Goal: Task Accomplishment & Management: Manage account settings

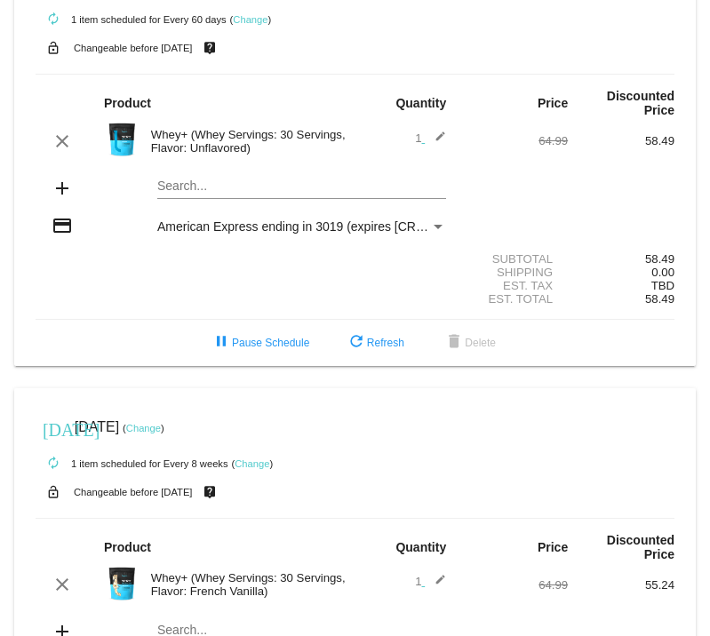
scroll to position [71, 0]
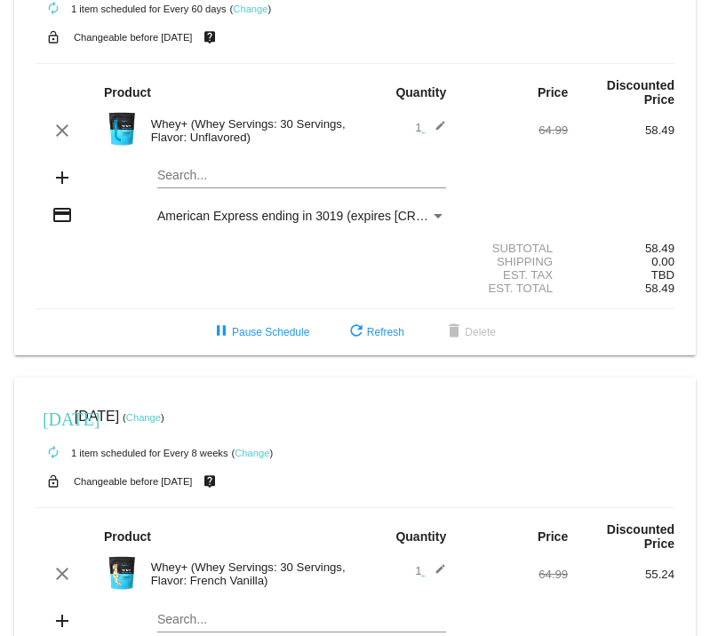
click at [161, 417] on link "Change" at bounding box center [143, 417] width 35 height 11
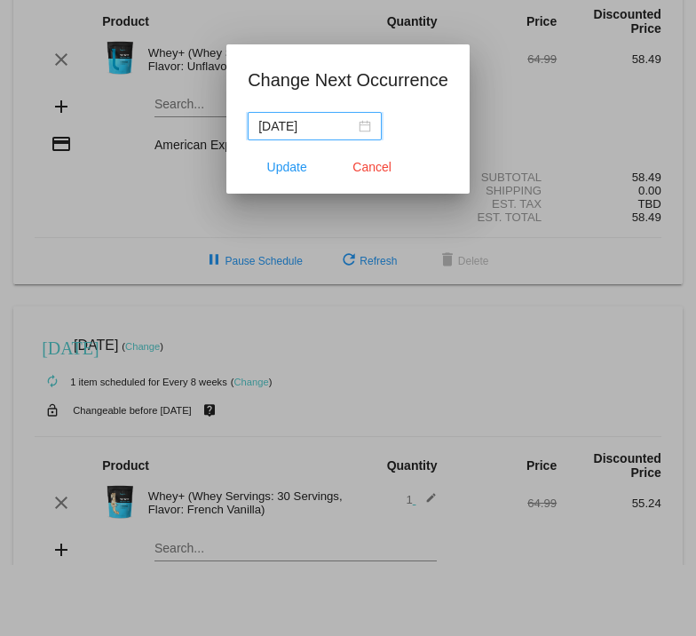
click at [369, 126] on div "[DATE]" at bounding box center [314, 126] width 113 height 20
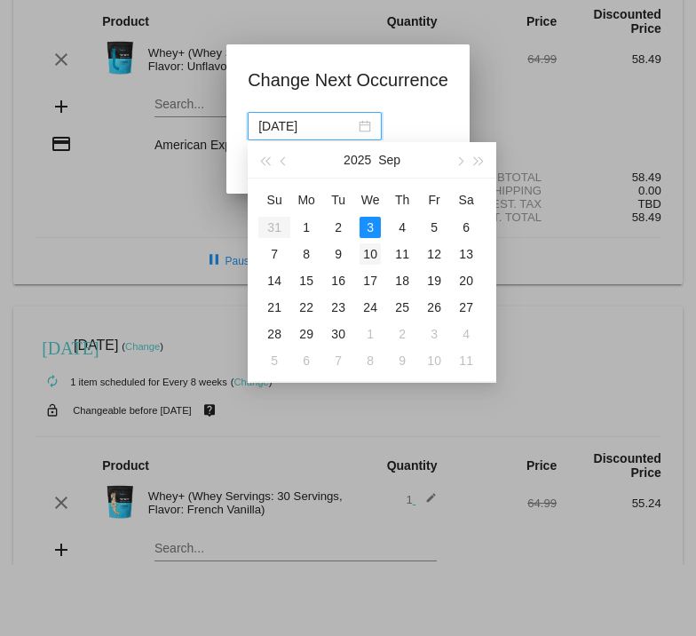
click at [371, 254] on div "10" at bounding box center [370, 253] width 21 height 21
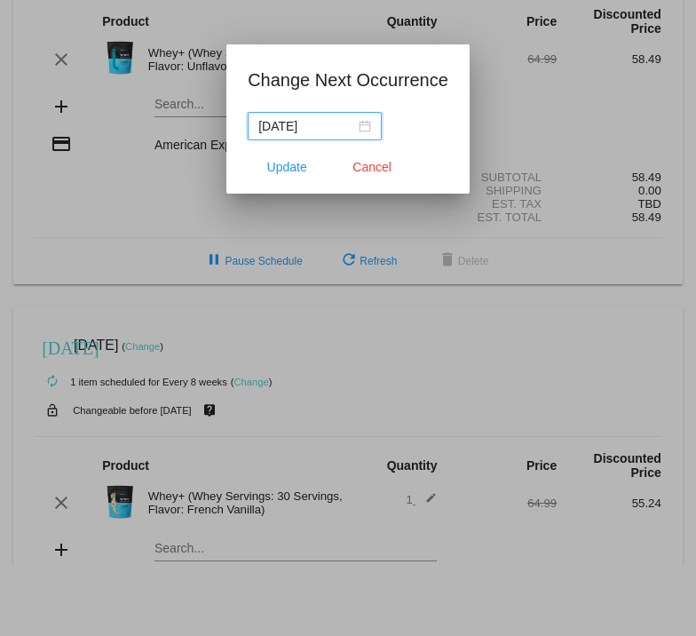
click at [358, 118] on div "[DATE]" at bounding box center [314, 126] width 113 height 20
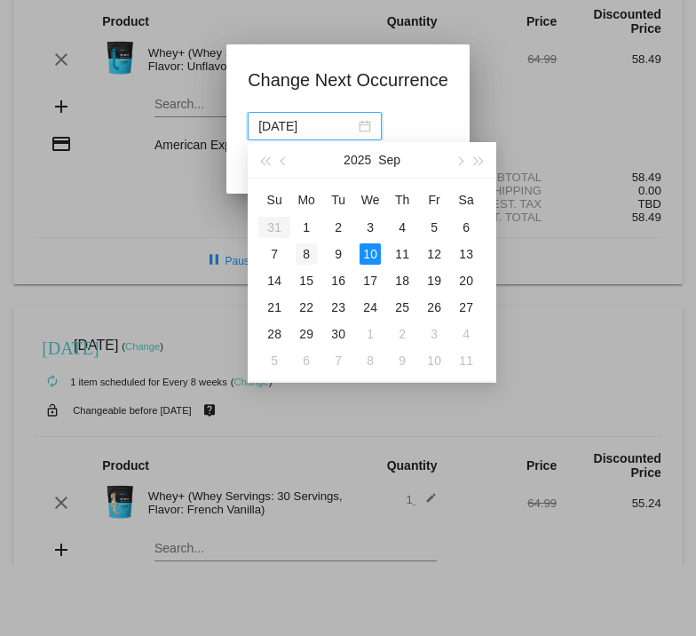
click at [309, 250] on div "8" at bounding box center [306, 253] width 21 height 21
type input "[DATE]"
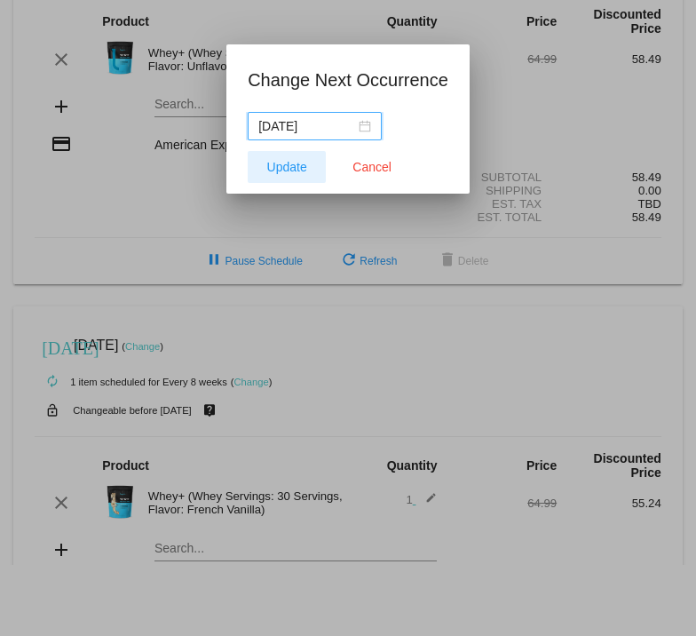
click at [282, 171] on span "Update" at bounding box center [287, 167] width 40 height 14
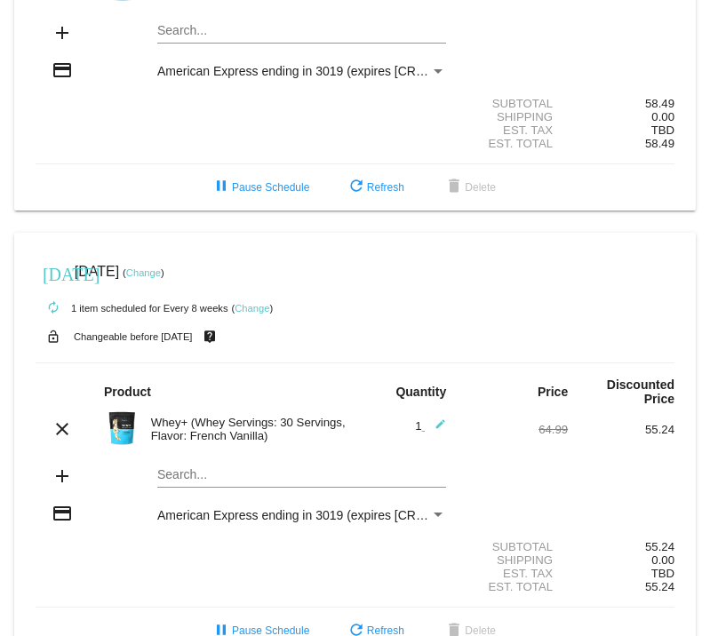
scroll to position [266, 0]
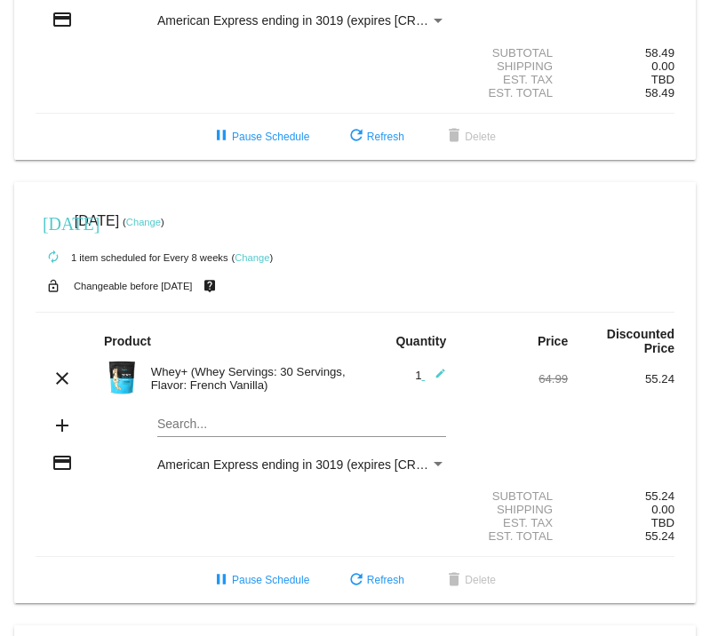
click at [161, 221] on link "Change" at bounding box center [143, 222] width 35 height 11
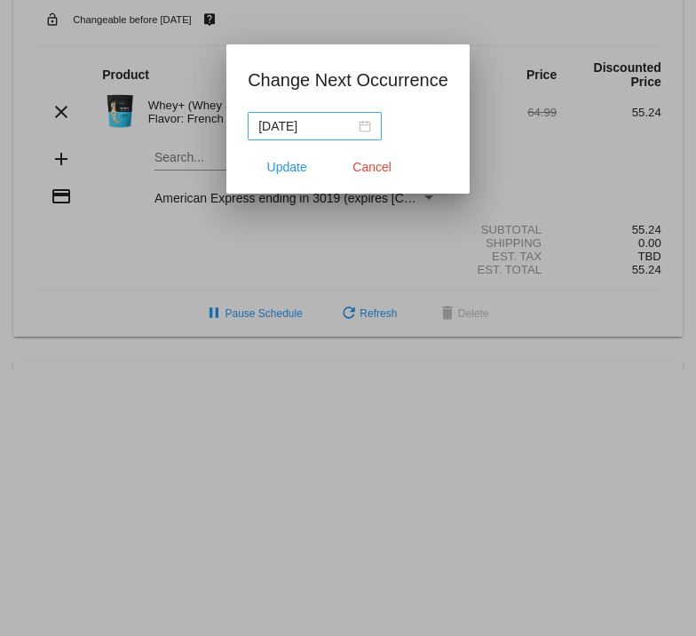
click at [364, 129] on div "[DATE]" at bounding box center [314, 126] width 113 height 20
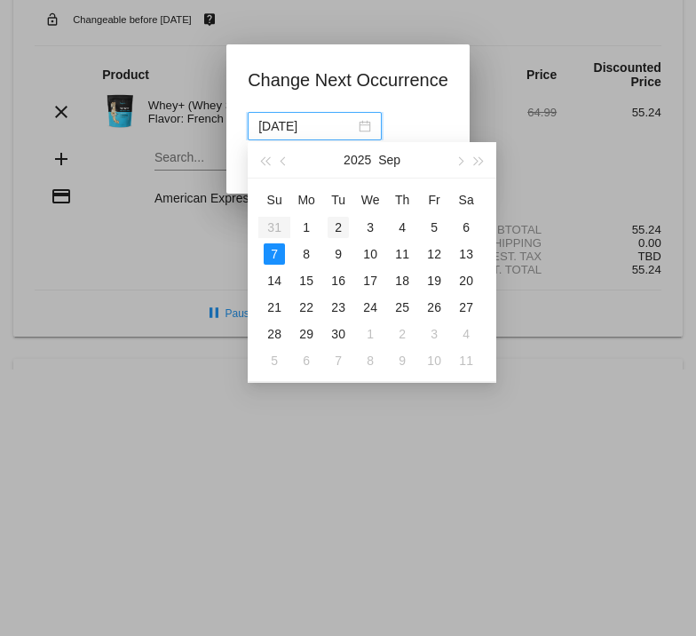
click at [338, 229] on div "2" at bounding box center [338, 227] width 21 height 21
type input "[DATE]"
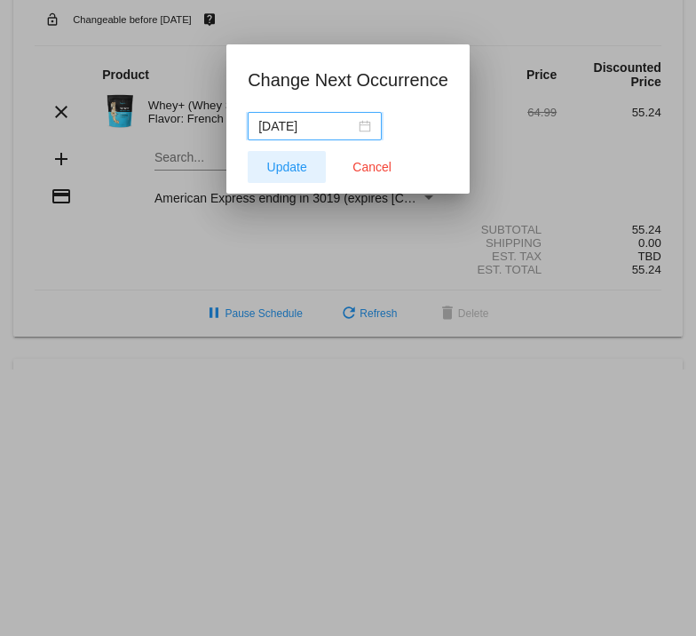
click at [266, 164] on button "Update" at bounding box center [287, 167] width 78 height 32
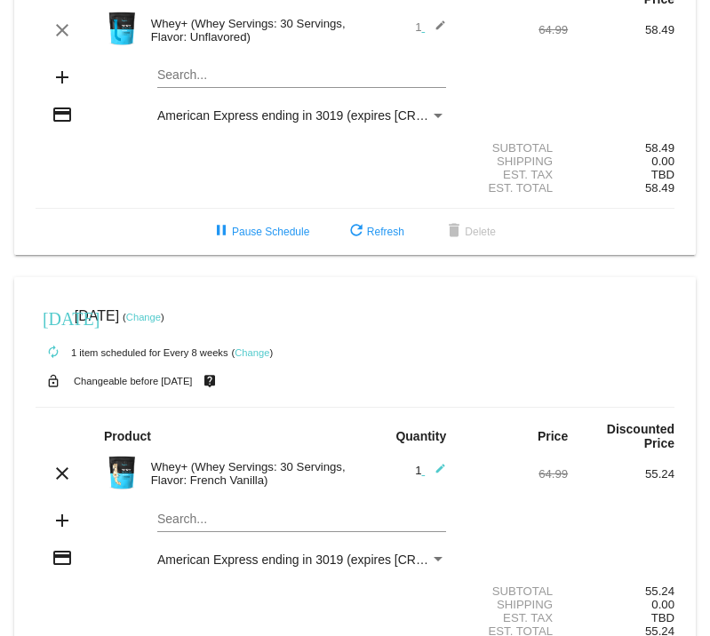
scroll to position [178, 0]
